Goal: Task Accomplishment & Management: Manage account settings

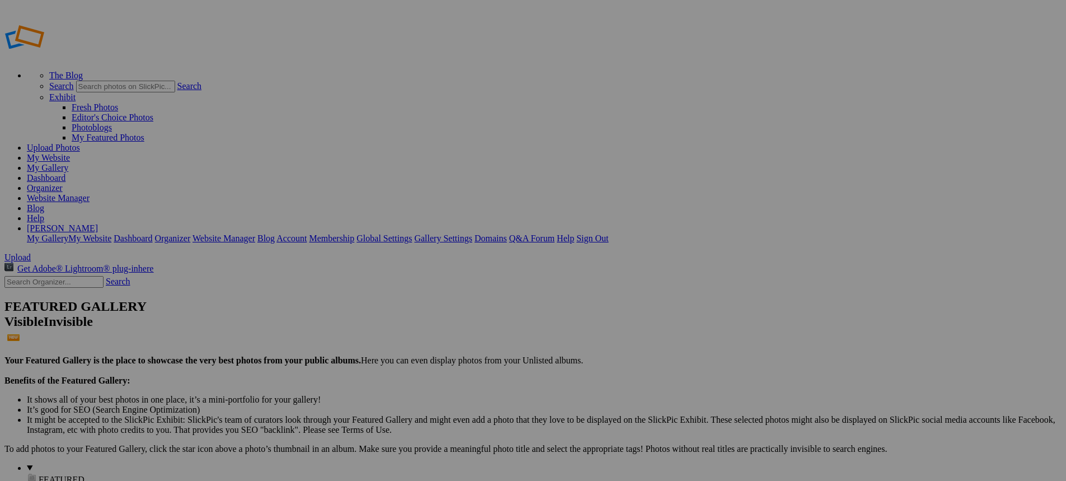
type input "New Bremen vs Ft. Recovery"
click at [433, 297] on span "Create" at bounding box center [422, 302] width 24 height 10
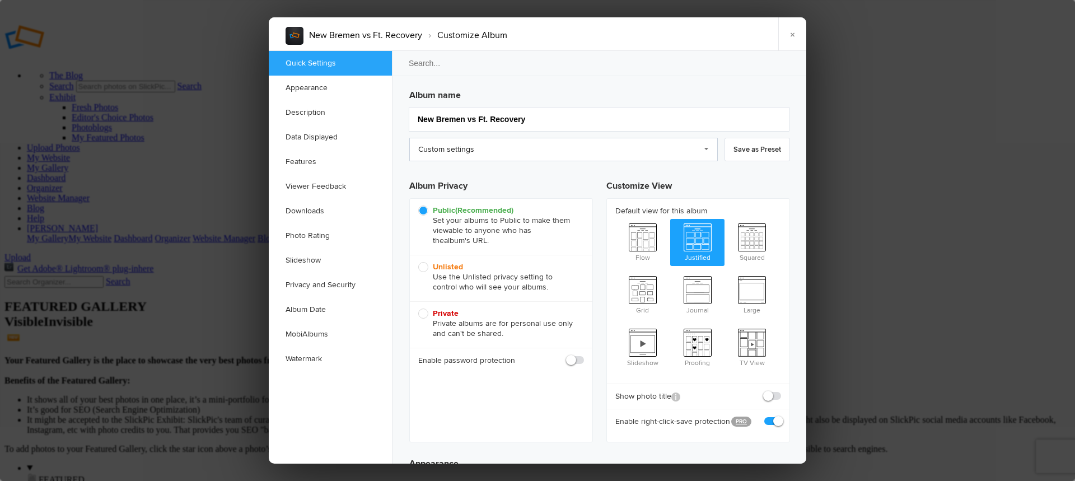
click at [542, 143] on link "Custom settings" at bounding box center [563, 150] width 308 height 24
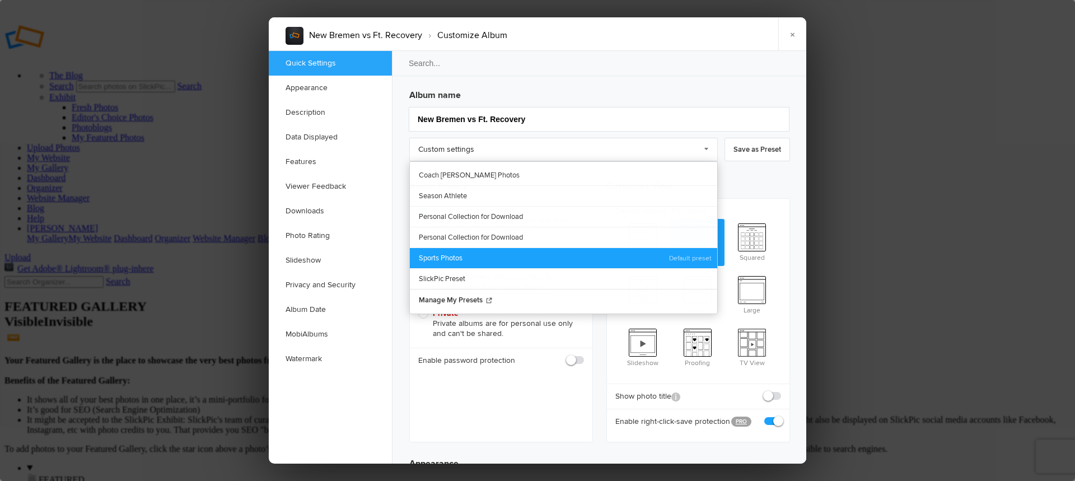
click at [454, 257] on link "Sports Photos" at bounding box center [563, 257] width 307 height 21
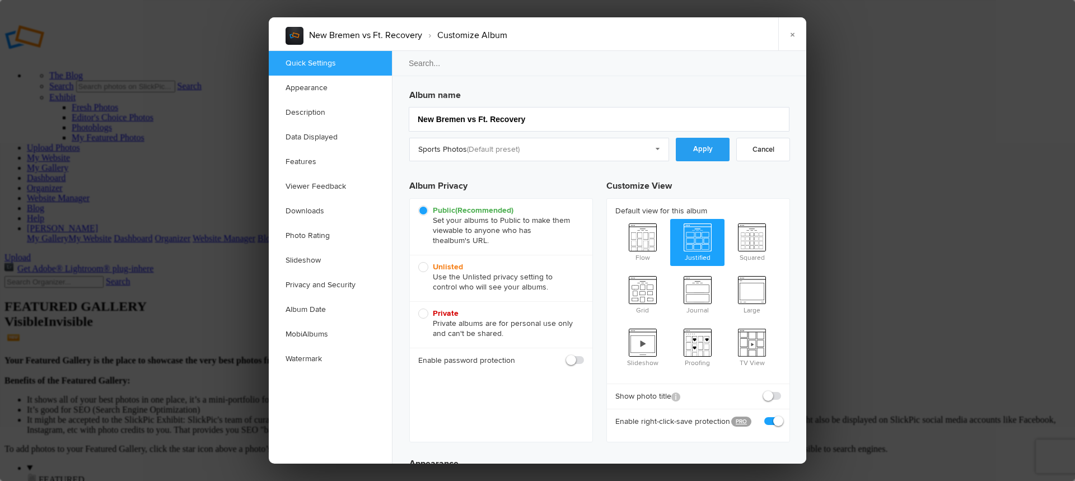
click at [722, 156] on link "Apply" at bounding box center [703, 150] width 54 height 24
click at [314, 209] on link "Downloads" at bounding box center [330, 211] width 123 height 25
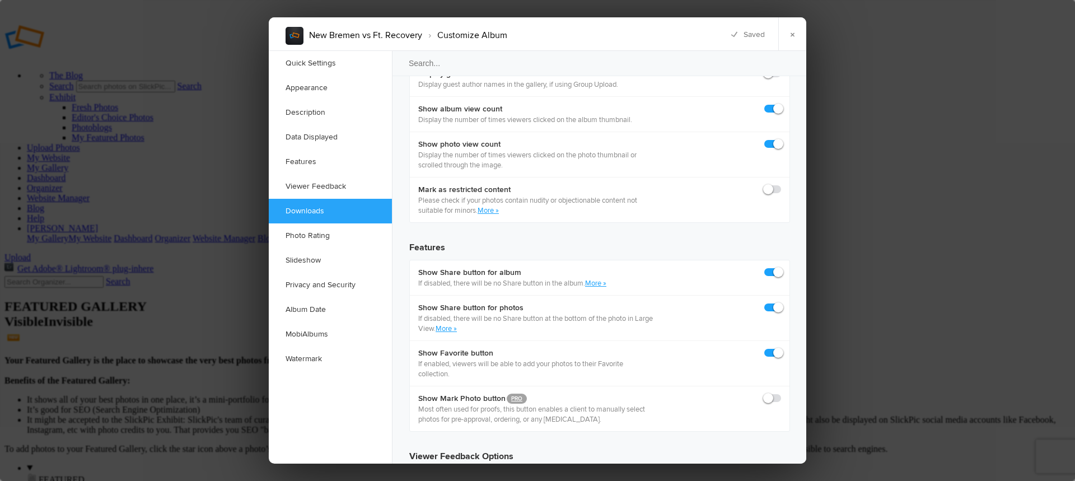
scroll to position [1735, 0]
click at [320, 357] on link "Watermark" at bounding box center [330, 358] width 123 height 25
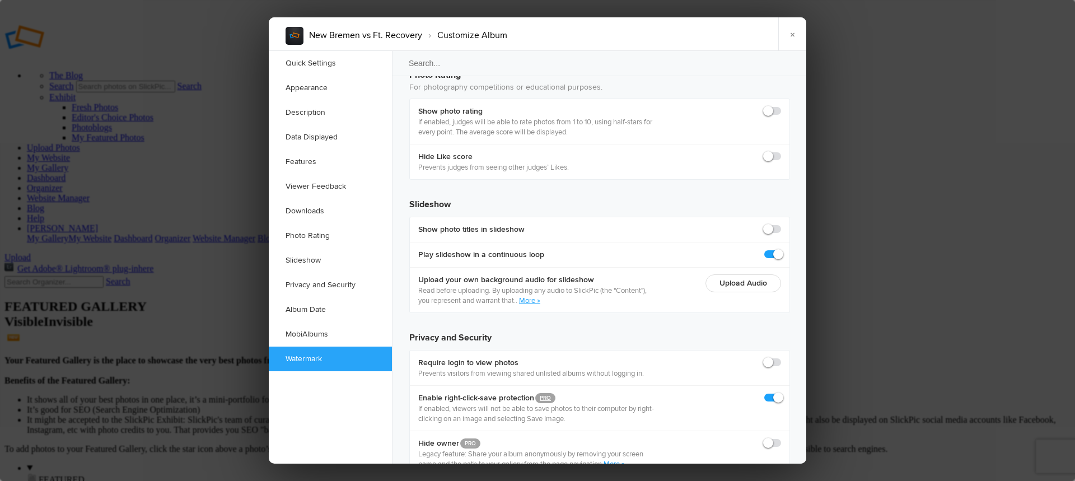
scroll to position [2455, 0]
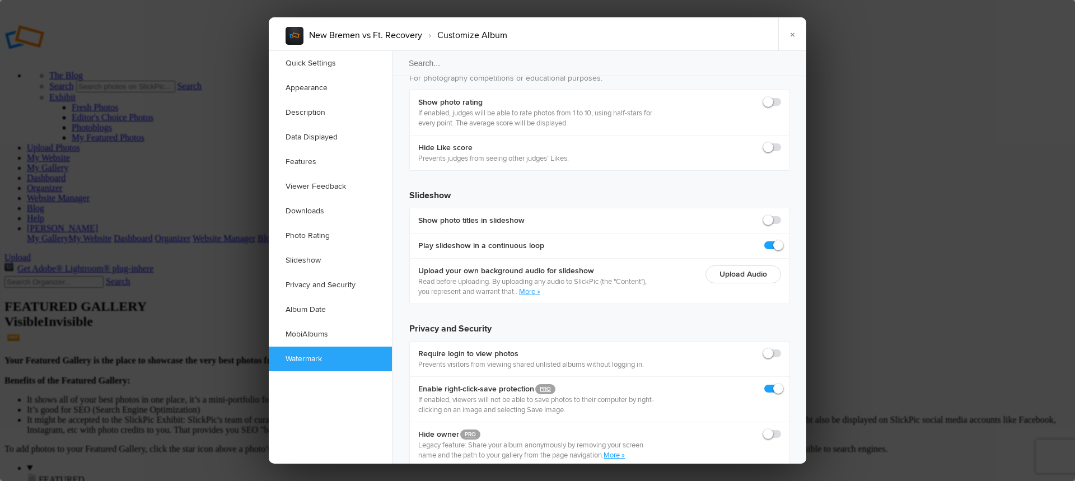
checkbox input "true"
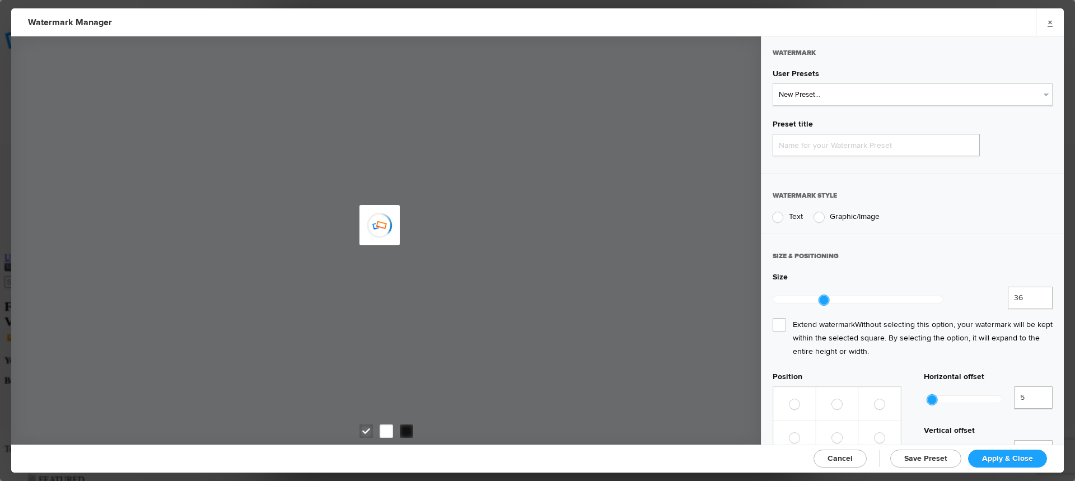
type input "Watermark-9/14/2025"
radio input "true"
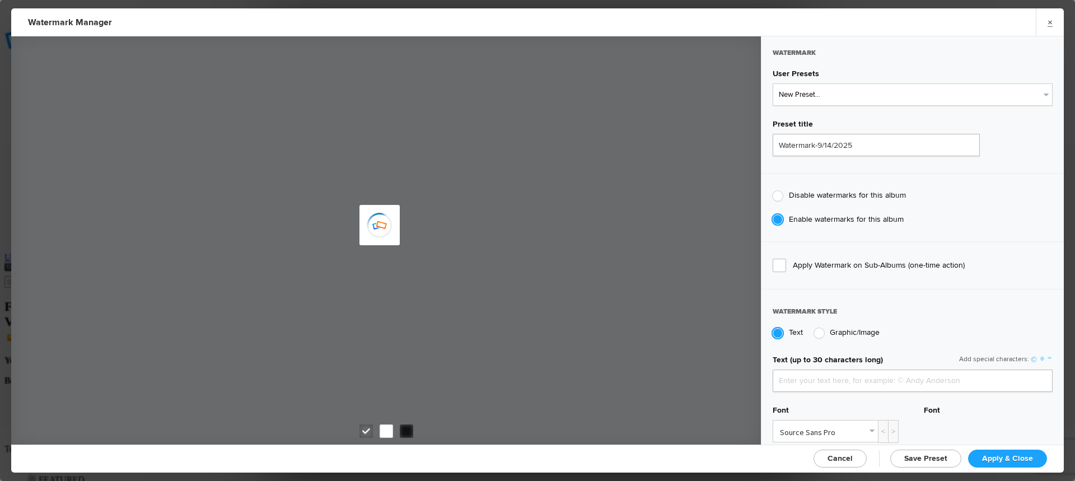
type input "jpphotography"
click at [846, 97] on select "New Preset... JP Photography - White JP Photography - Black" at bounding box center [912, 94] width 280 height 22
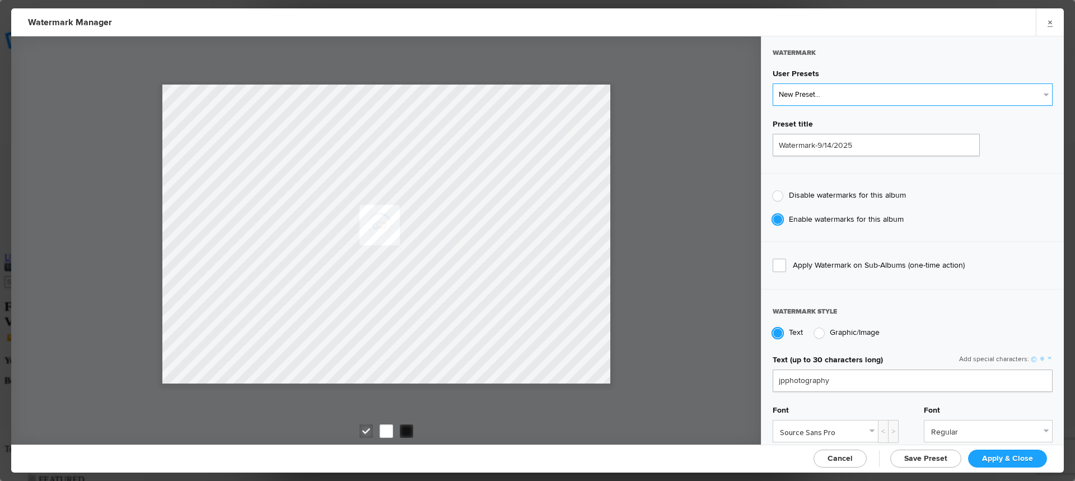
select select "1: Object"
click at [772, 83] on select "New Preset... JP Photography - White JP Photography - Black" at bounding box center [912, 94] width 280 height 22
type input "JP Photography - White"
radio input "false"
radio input "true"
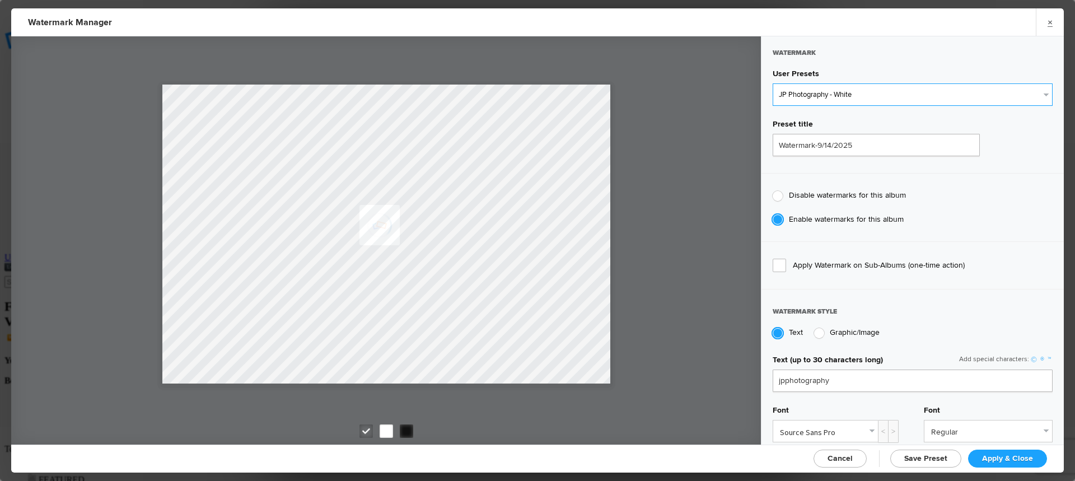
type input "128"
radio input "true"
radio input "false"
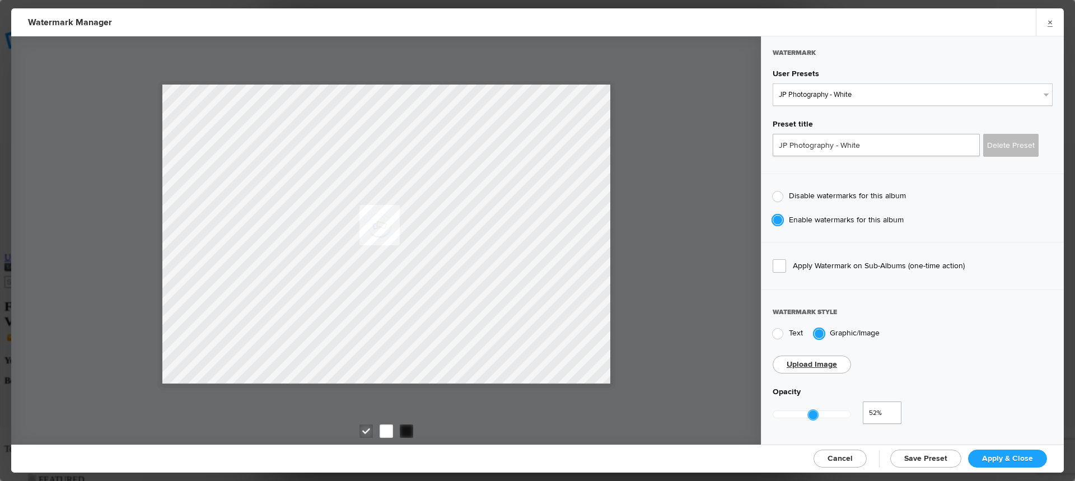
type input "0.49"
drag, startPoint x: 856, startPoint y: 413, endPoint x: 813, endPoint y: 414, distance: 42.5
click at [813, 414] on div at bounding box center [810, 415] width 10 height 10
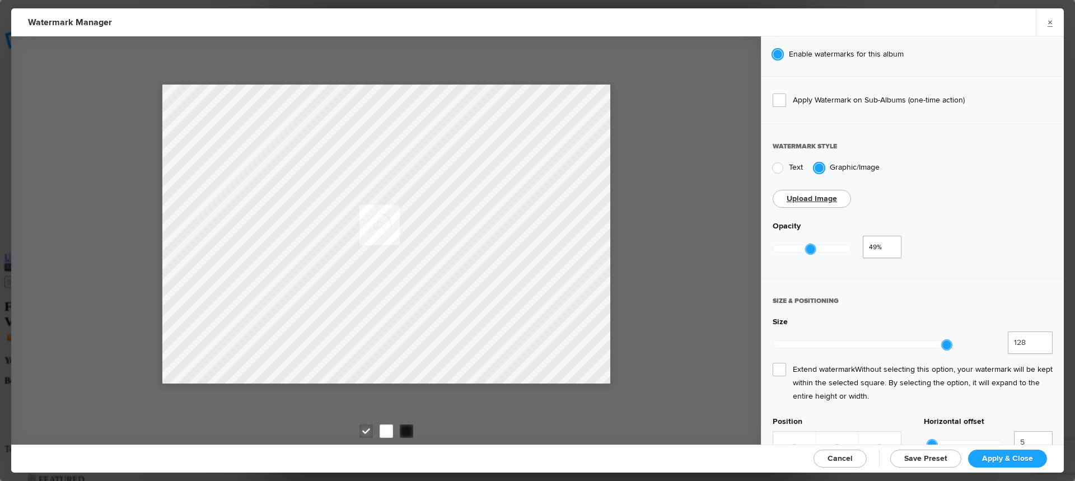
scroll to position [168, 0]
click at [778, 361] on span "Extend watermark Without selecting this option, your watermark will be kept wit…" at bounding box center [912, 380] width 280 height 40
click at [0, 0] on input "Extend watermark Without selecting this option, your watermark will be kept wit…" at bounding box center [0, 0] width 0 height 0
click at [1018, 459] on span "Apply & Close" at bounding box center [1007, 458] width 51 height 10
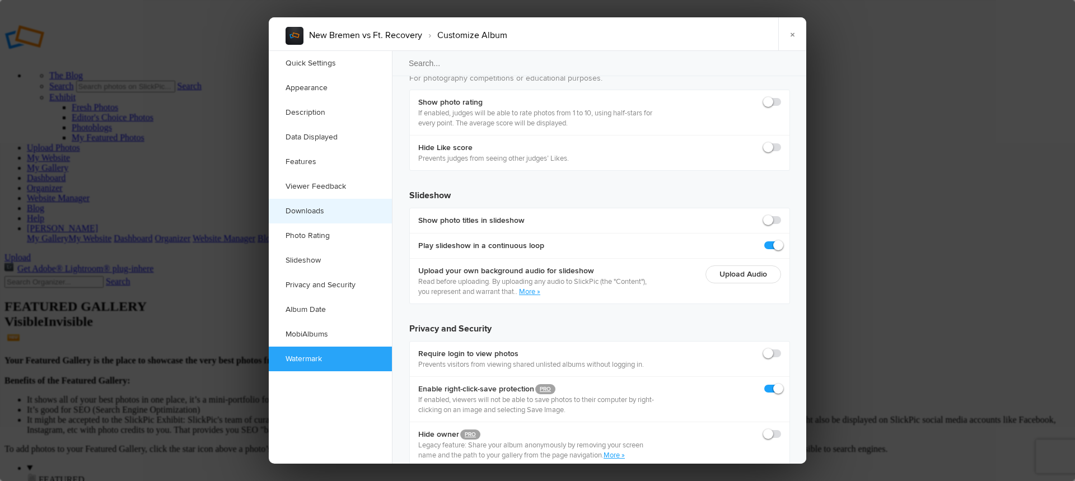
click at [317, 212] on link "Downloads" at bounding box center [330, 211] width 123 height 25
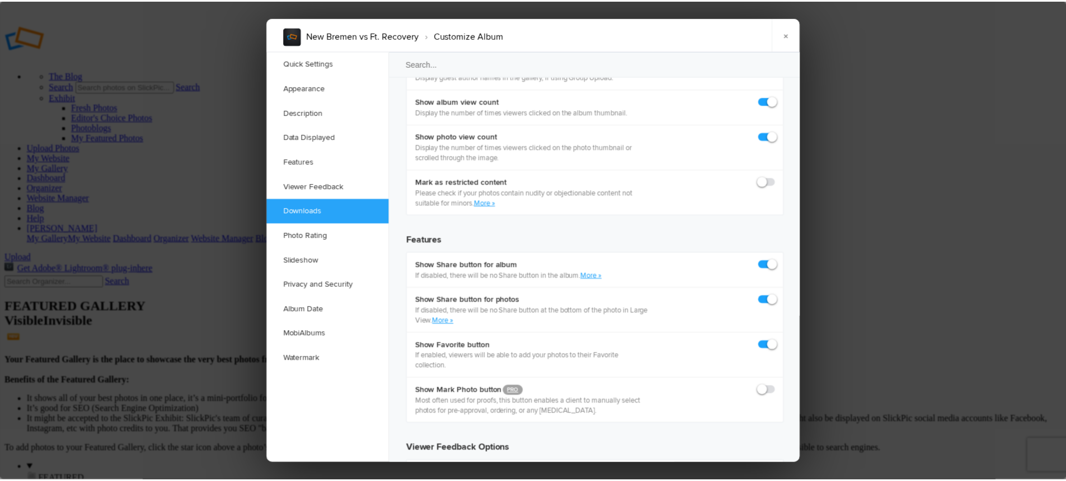
scroll to position [1735, 0]
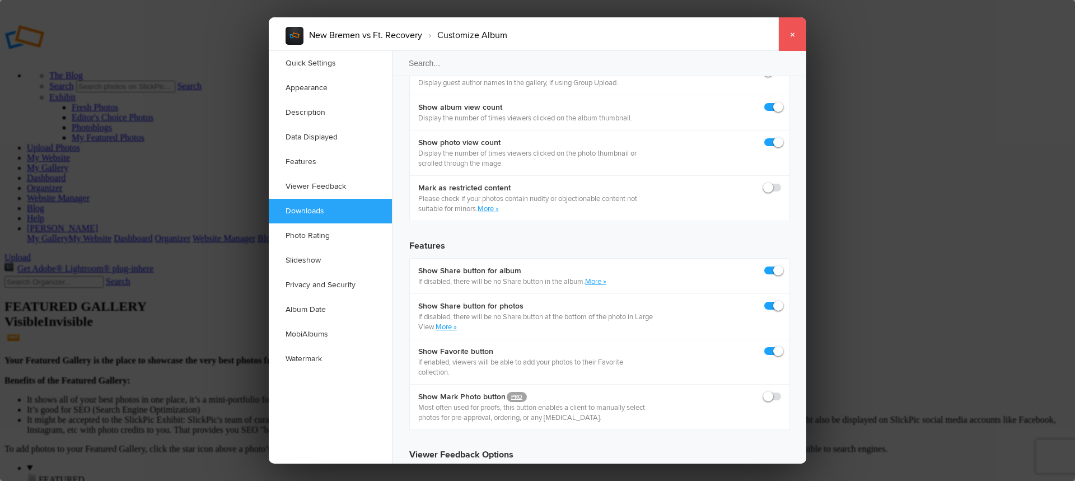
click at [794, 41] on link "×" at bounding box center [792, 34] width 28 height 34
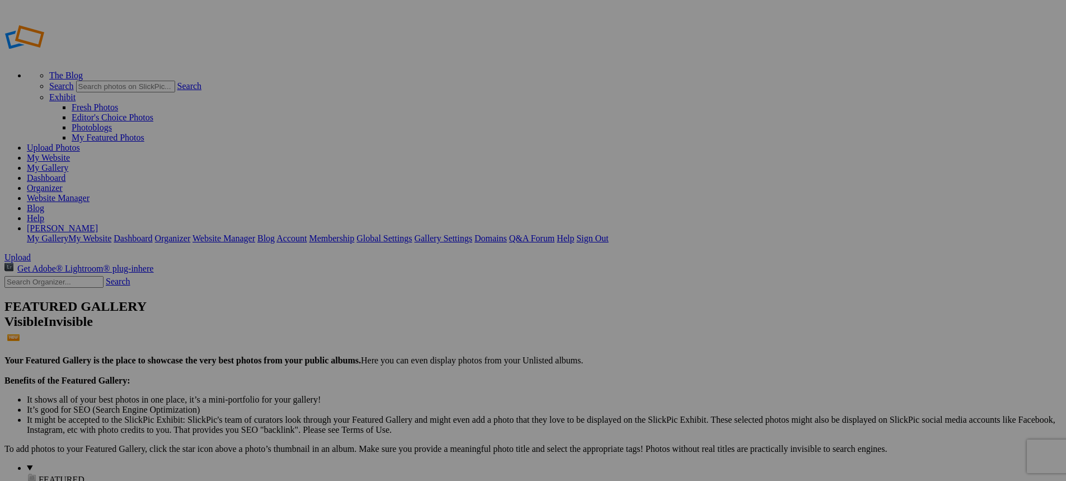
type input "New Bremen vs Ft. Recovery"
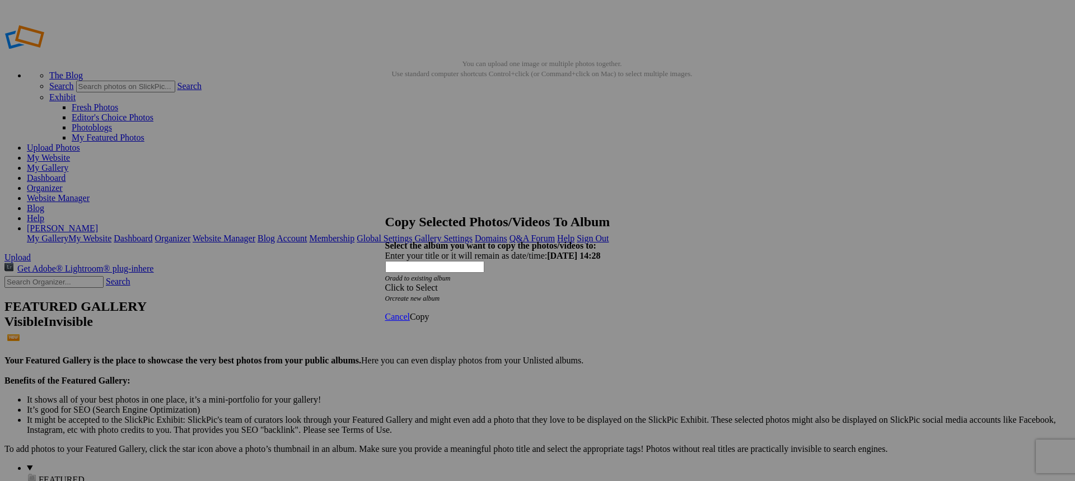
click at [385, 283] on span at bounding box center [385, 288] width 0 height 10
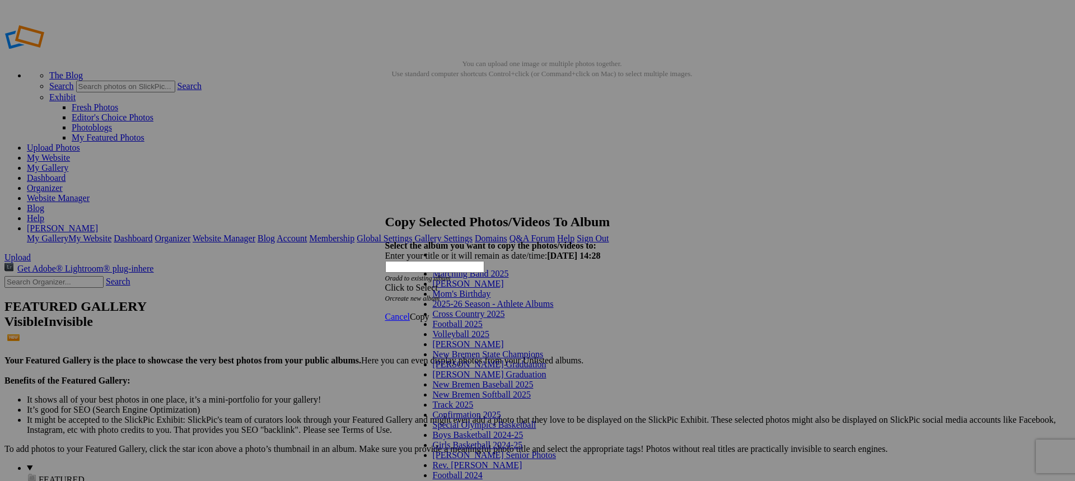
click at [477, 339] on link "Volleyball 2025" at bounding box center [461, 334] width 57 height 10
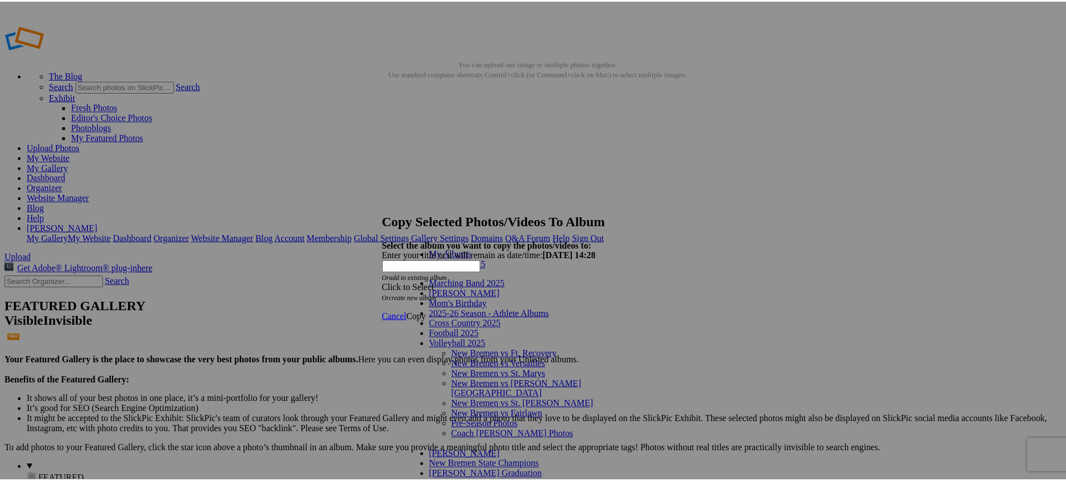
scroll to position [12, 0]
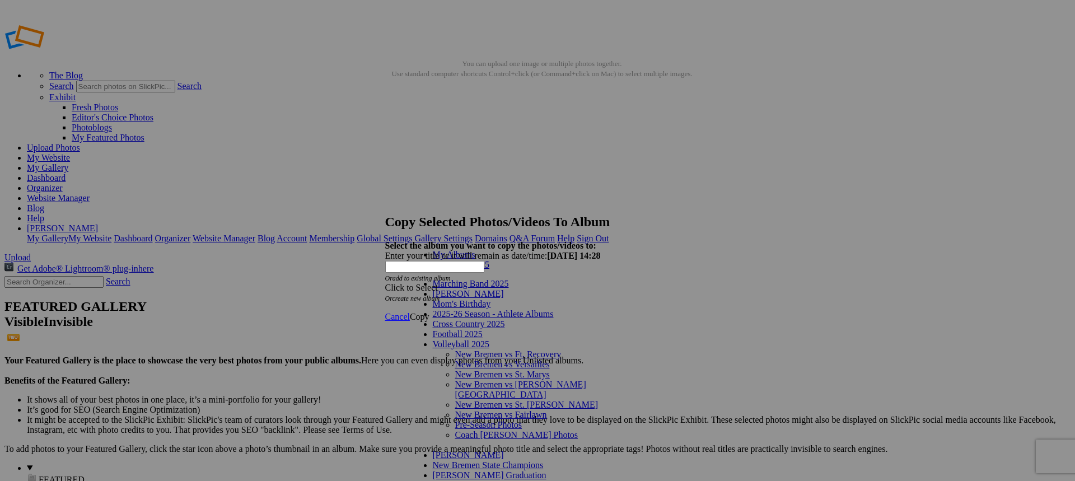
click at [475, 430] on link "Coach [PERSON_NAME] Photos" at bounding box center [516, 435] width 123 height 10
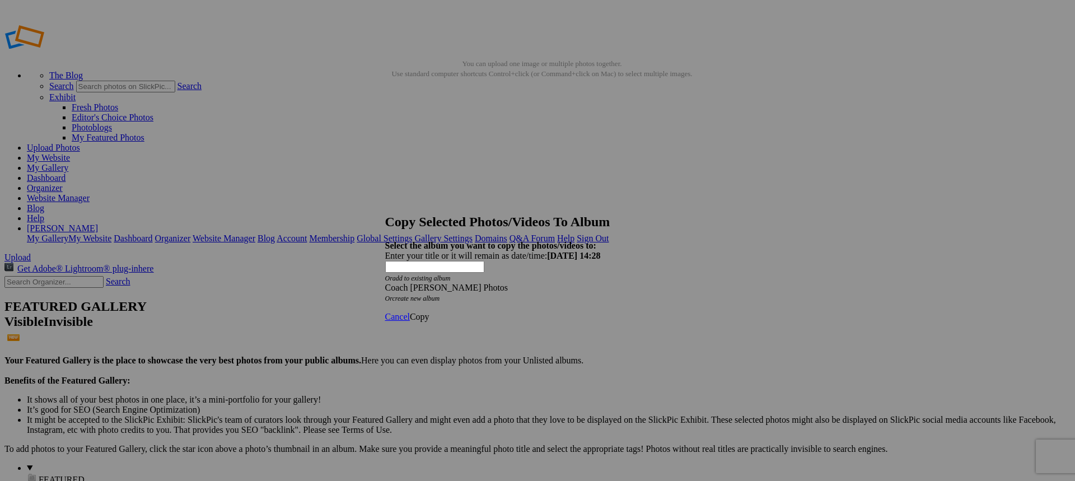
click at [429, 312] on span "Copy" at bounding box center [420, 317] width 20 height 10
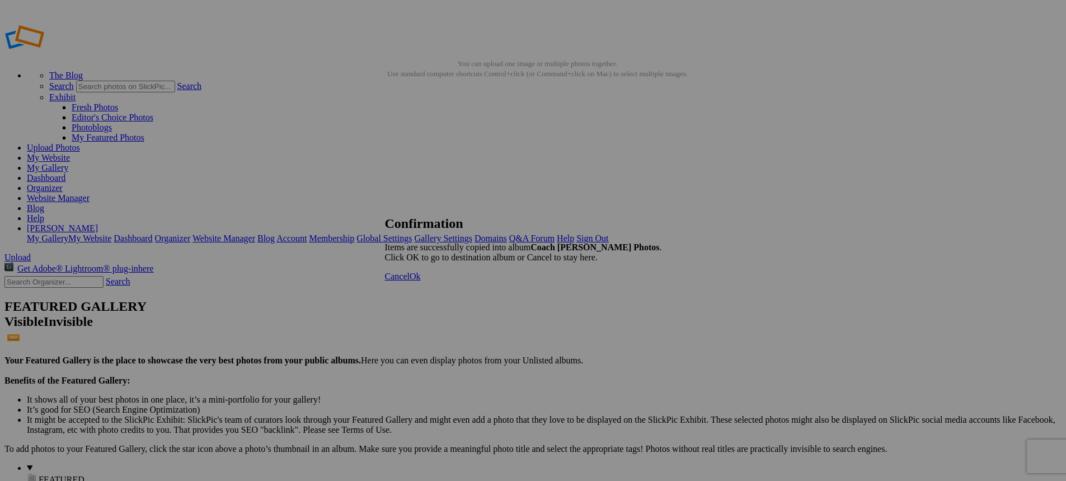
click at [421, 281] on span "Ok" at bounding box center [415, 276] width 11 height 10
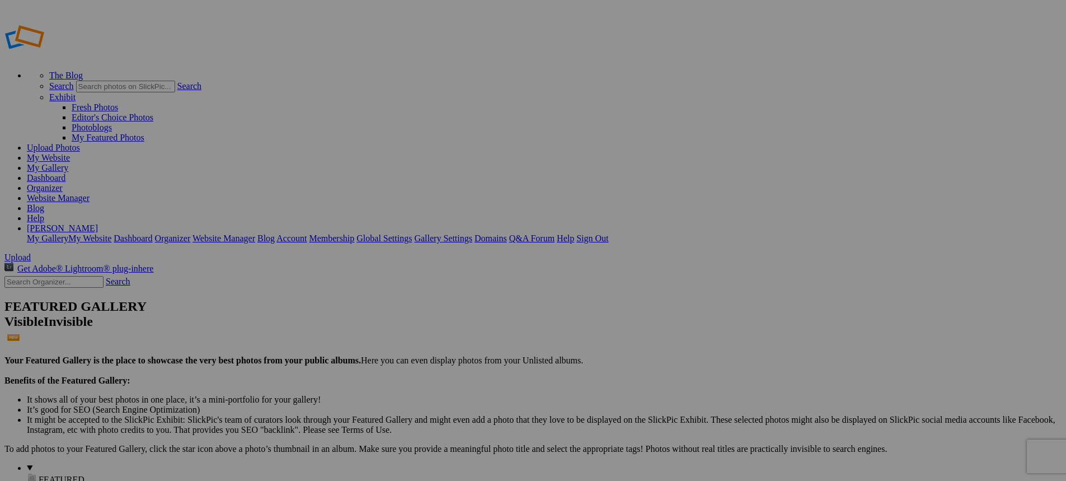
type input "Coach [PERSON_NAME] Photos"
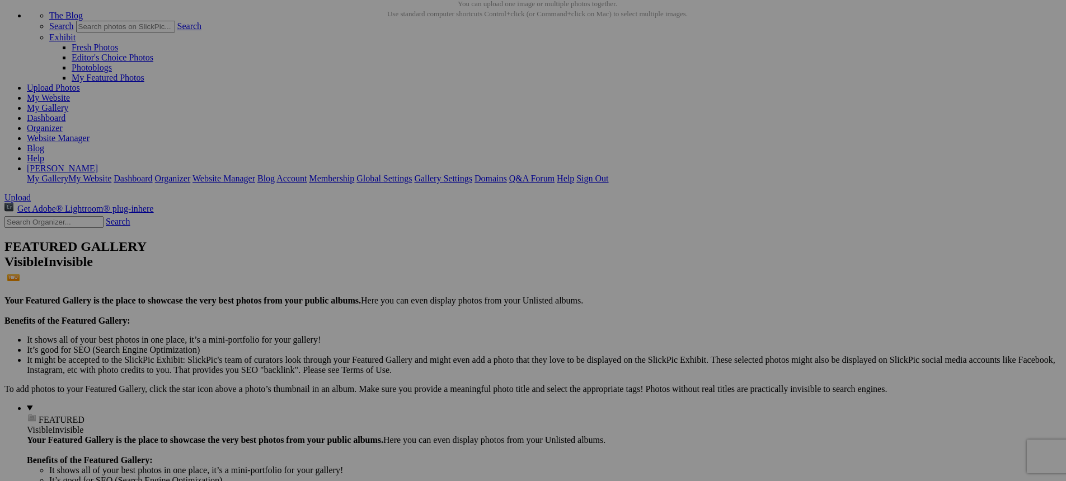
scroll to position [112, 0]
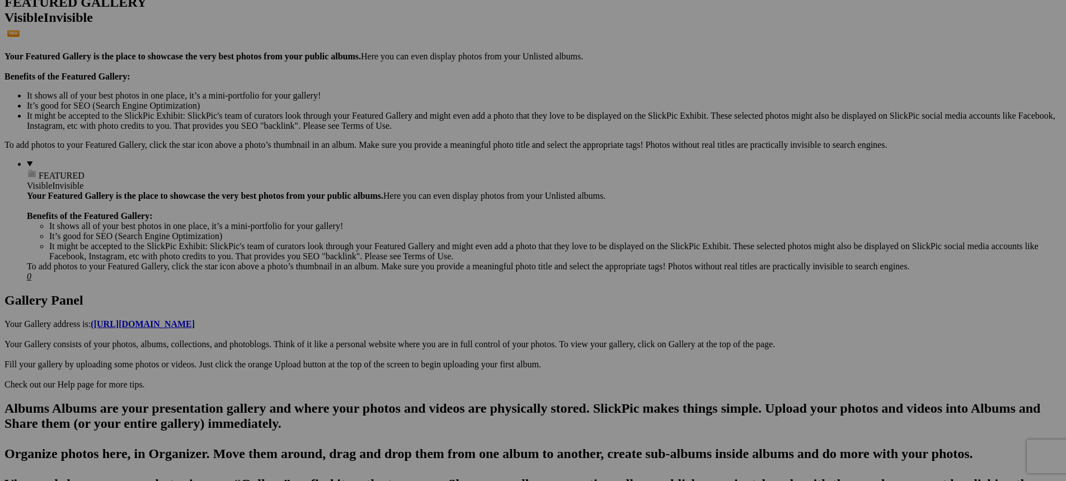
scroll to position [336, 0]
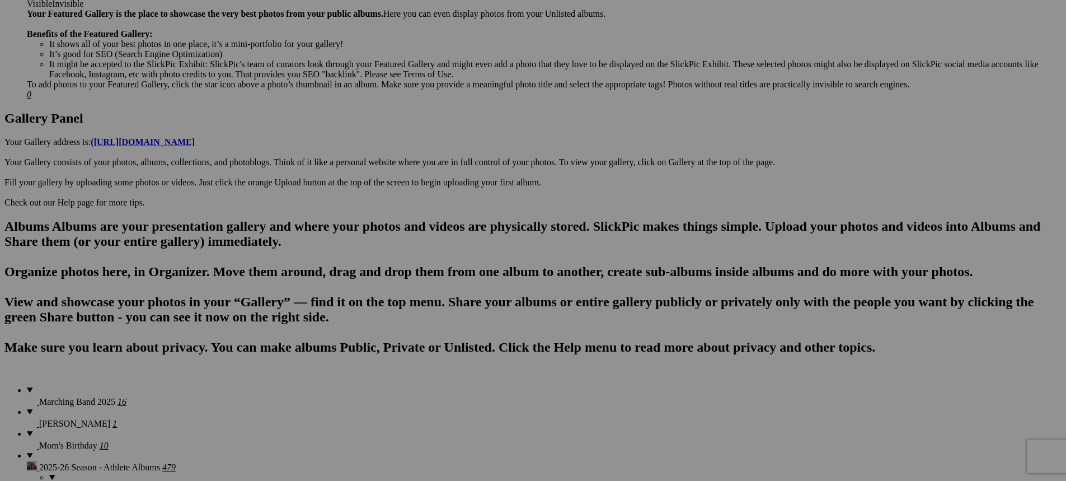
scroll to position [504, 0]
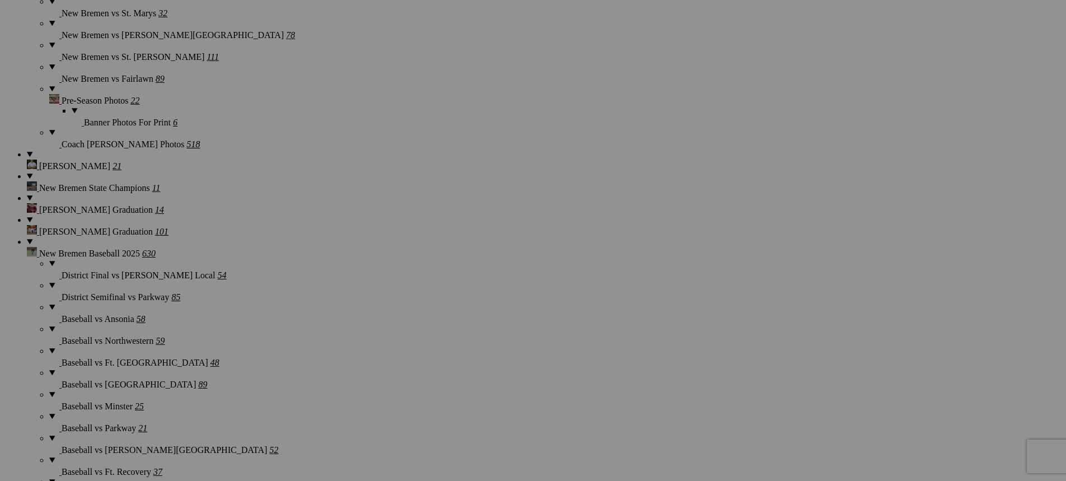
scroll to position [1343, 0]
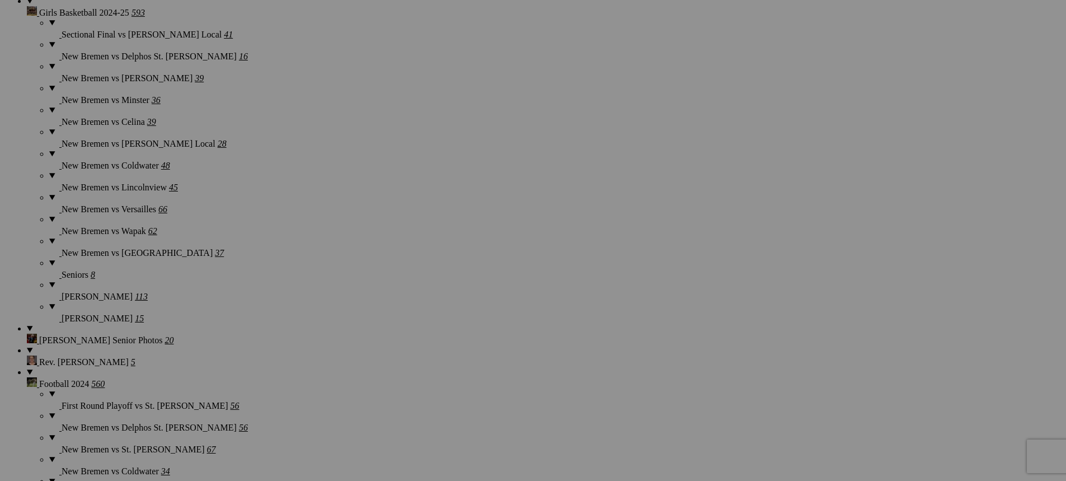
scroll to position [2824, 0]
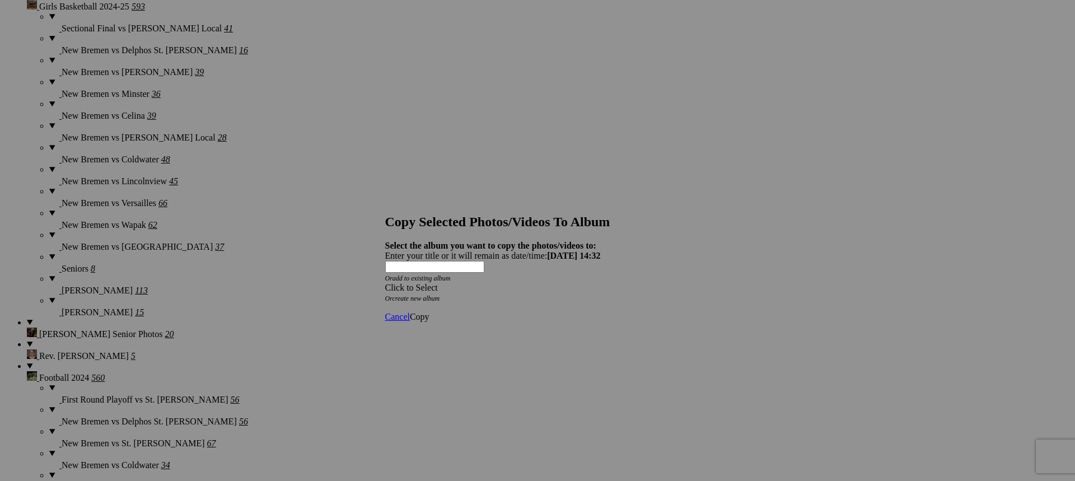
click at [532, 283] on div "Click to Select" at bounding box center [533, 288] width 297 height 10
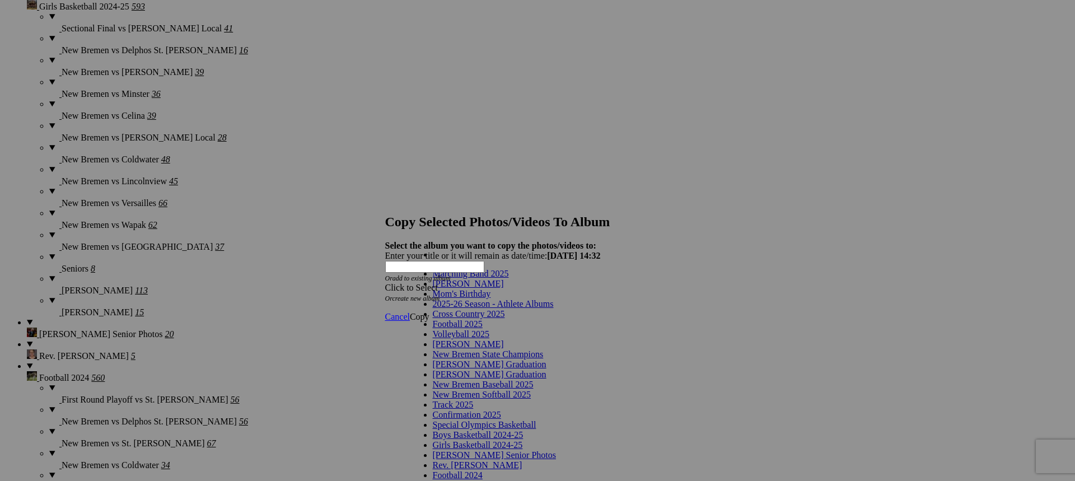
click at [518, 308] on link "2025-26 Season - Athlete Albums" at bounding box center [493, 304] width 121 height 10
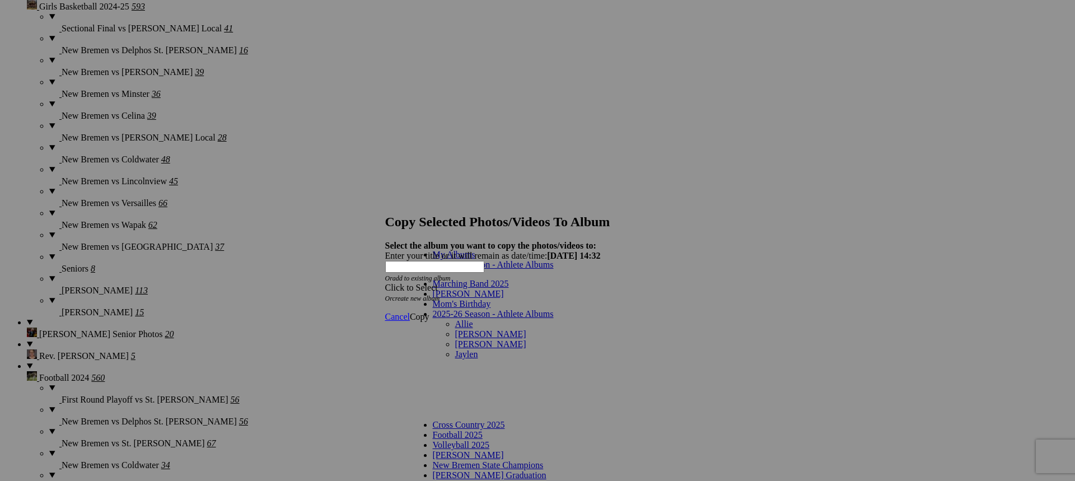
click at [455, 319] on link "Allie" at bounding box center [464, 324] width 18 height 10
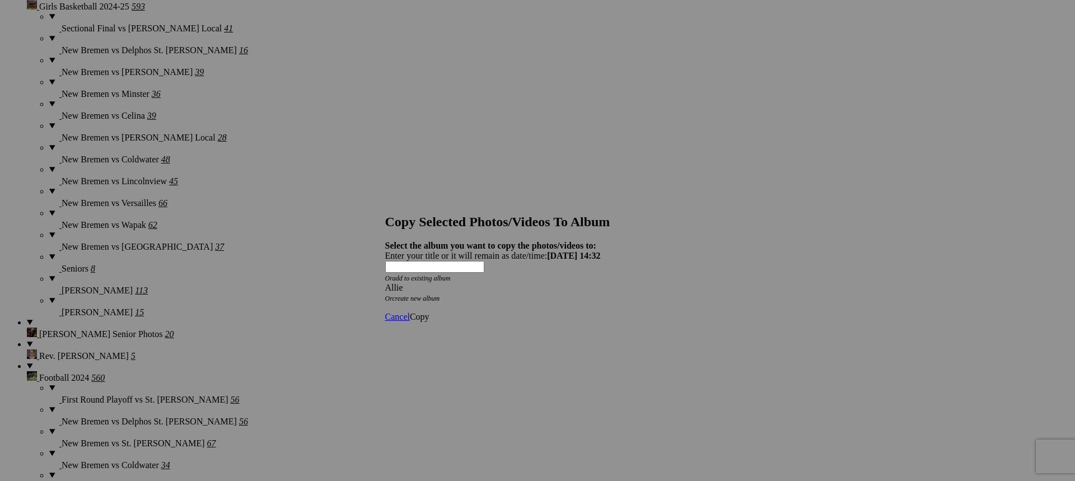
click at [429, 312] on span "Copy" at bounding box center [420, 317] width 20 height 10
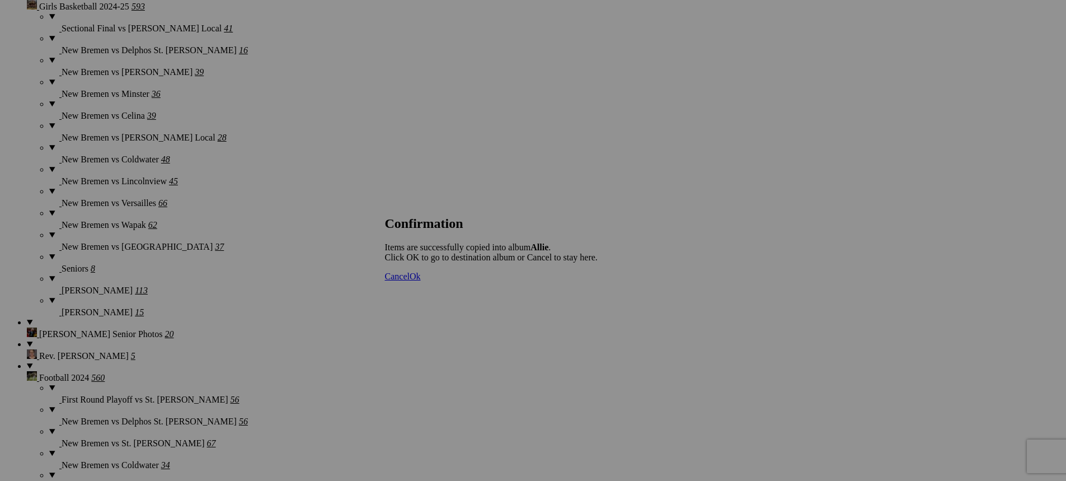
click at [421, 281] on span "Ok" at bounding box center [415, 276] width 11 height 10
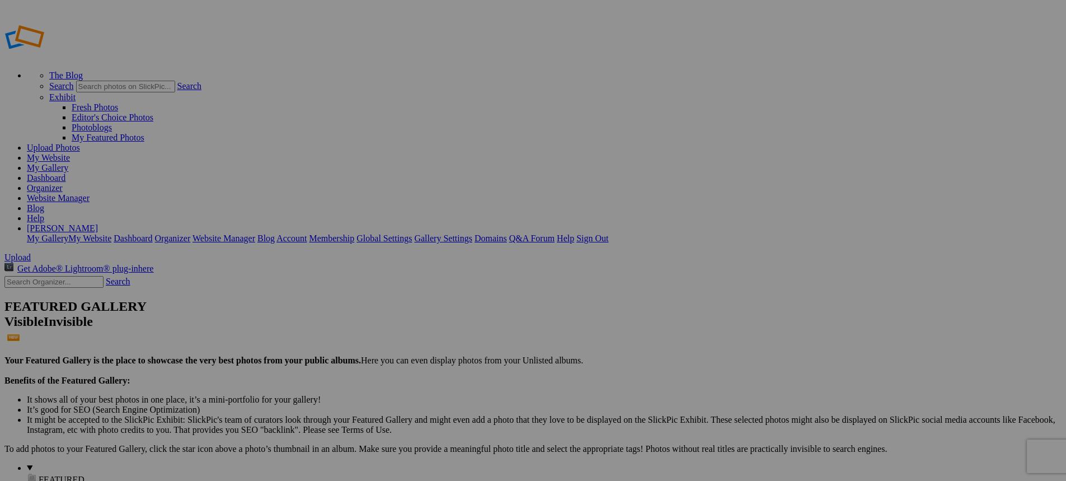
type input "Allie"
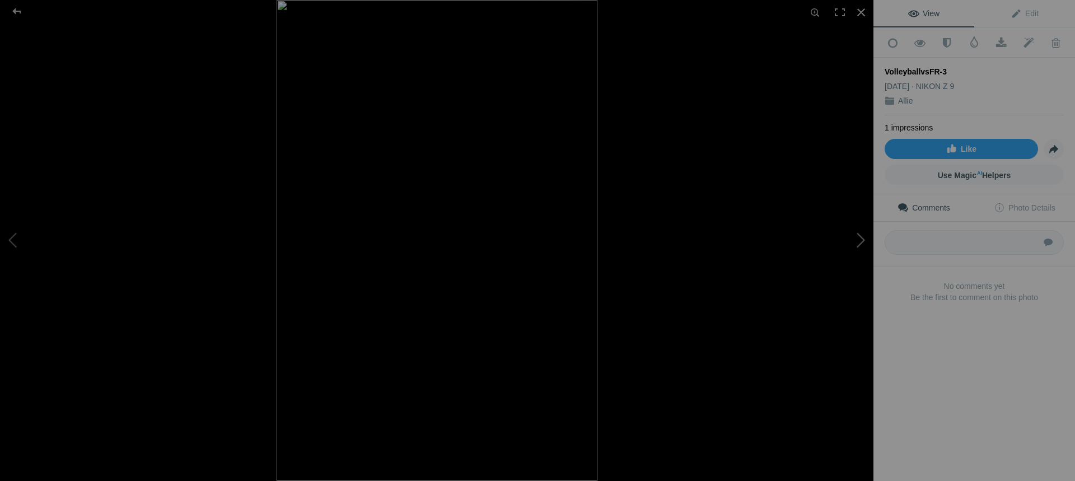
click at [860, 242] on button at bounding box center [831, 240] width 84 height 173
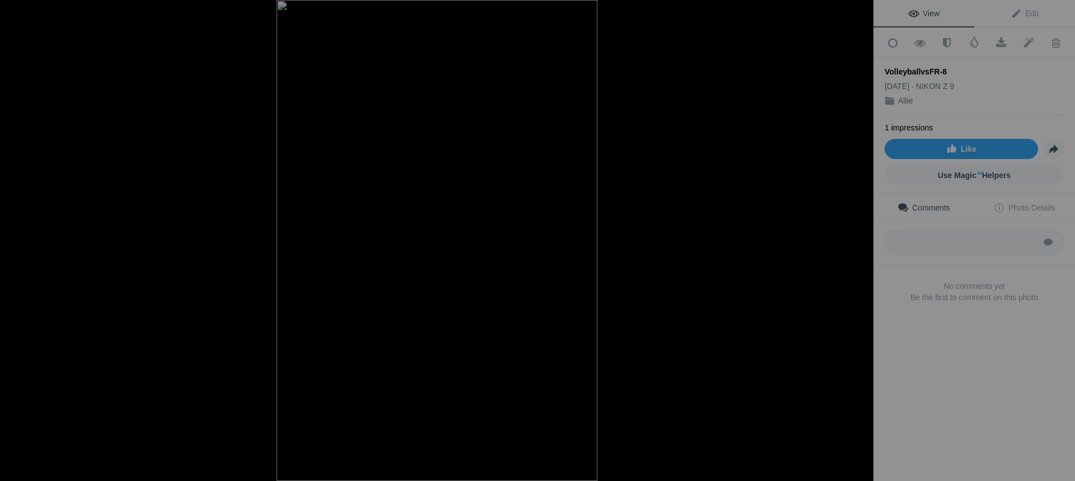
click at [860, 242] on button at bounding box center [831, 240] width 84 height 173
click at [860, 241] on button at bounding box center [831, 240] width 84 height 173
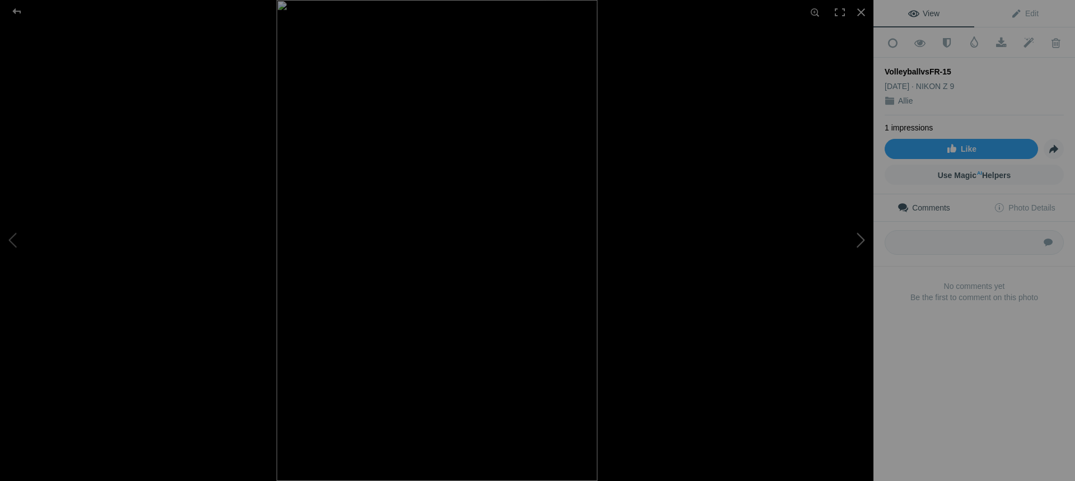
click at [860, 241] on button at bounding box center [831, 240] width 84 height 173
click at [16, 10] on div at bounding box center [17, 11] width 40 height 22
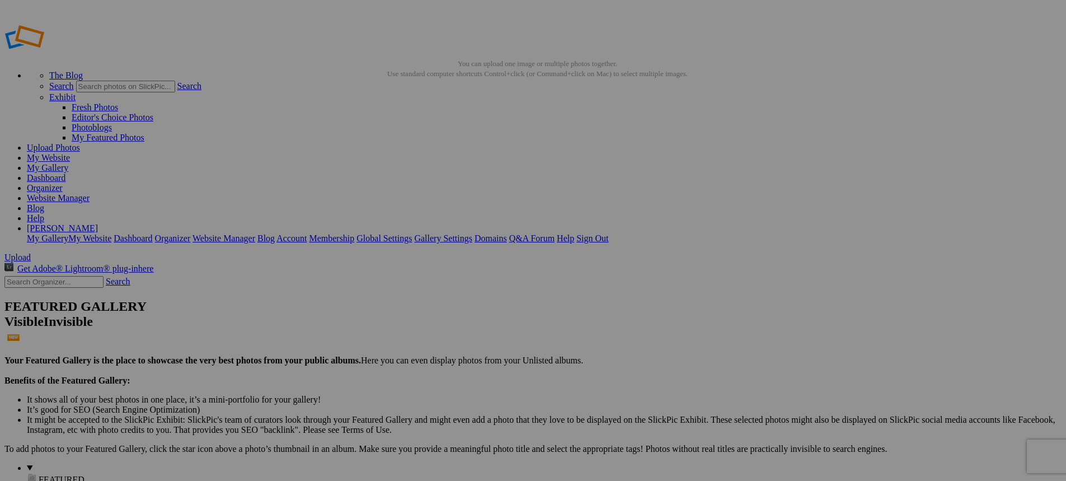
click at [90, 193] on link "Website Manager" at bounding box center [58, 198] width 63 height 10
